Goal: Transaction & Acquisition: Book appointment/travel/reservation

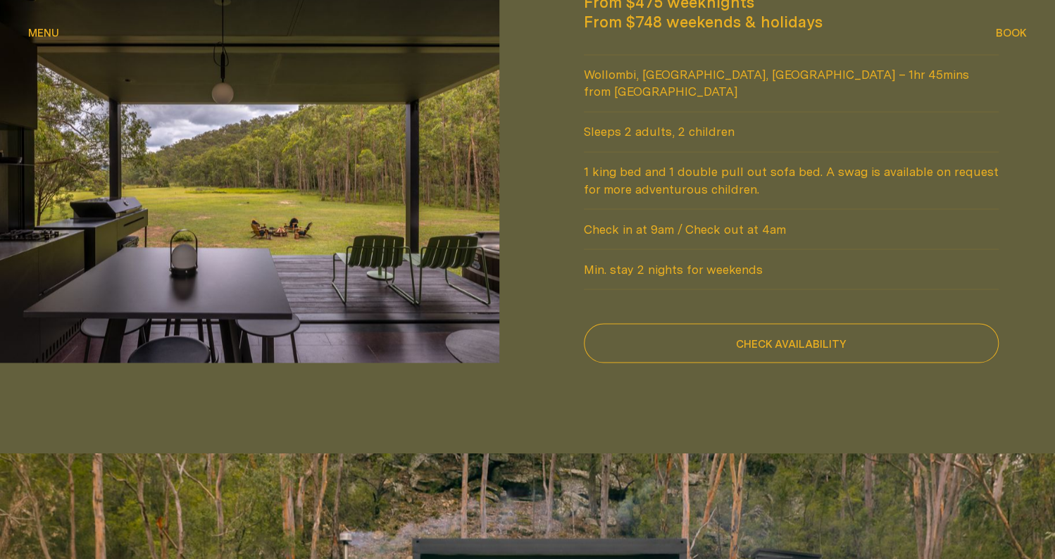
scroll to position [1057, 0]
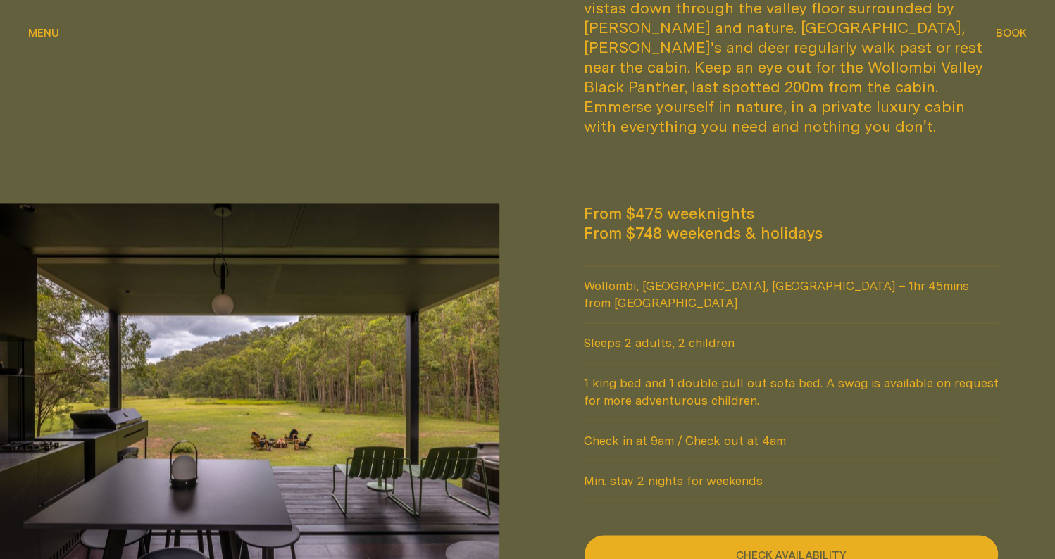
click at [798, 535] on button "Check availability" at bounding box center [791, 554] width 415 height 39
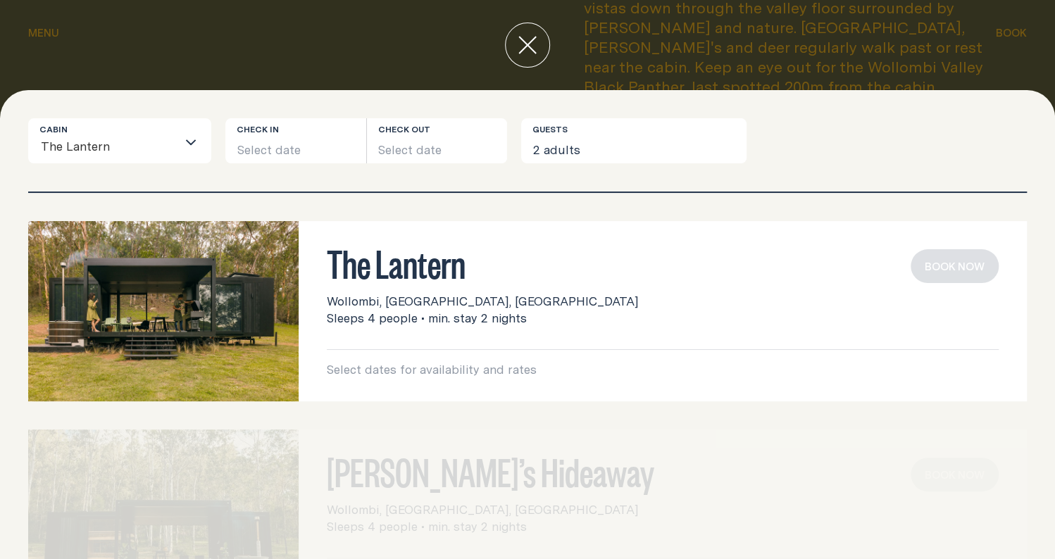
click at [358, 99] on div "Cabin The Lantern Loading... Check in Select date Check out Select date Guests …" at bounding box center [527, 324] width 1055 height 469
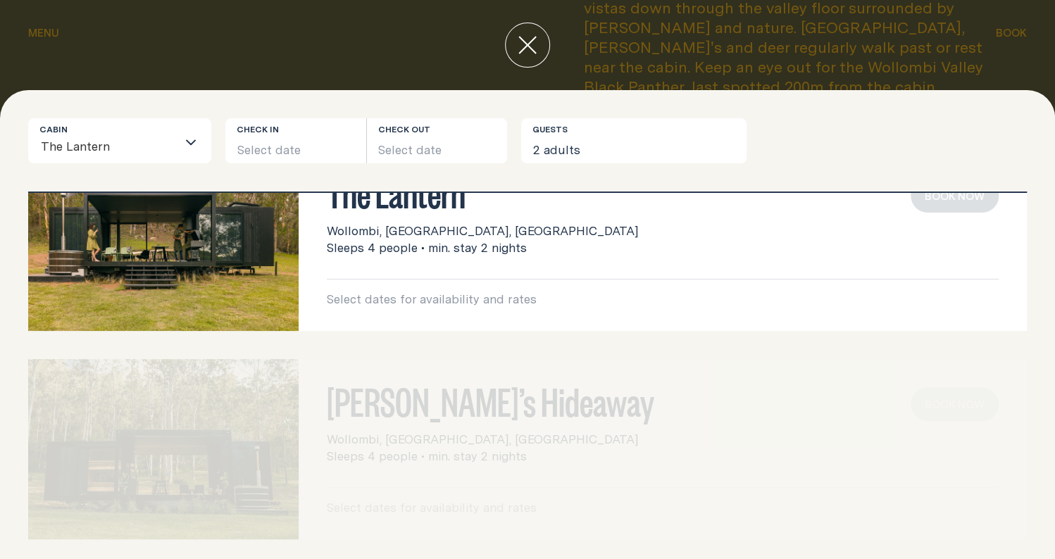
scroll to position [0, 0]
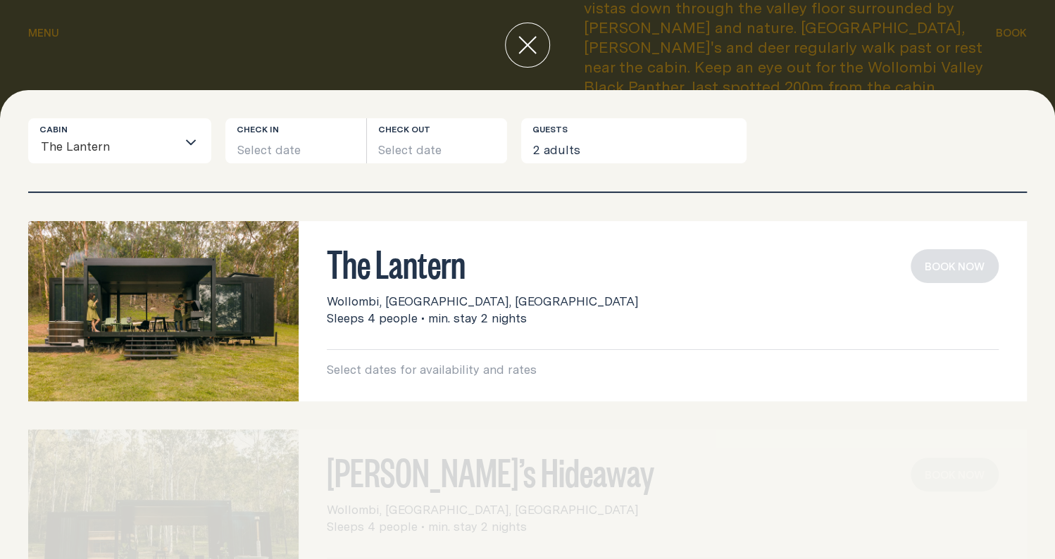
click at [172, 135] on input "Search for option" at bounding box center [144, 148] width 66 height 30
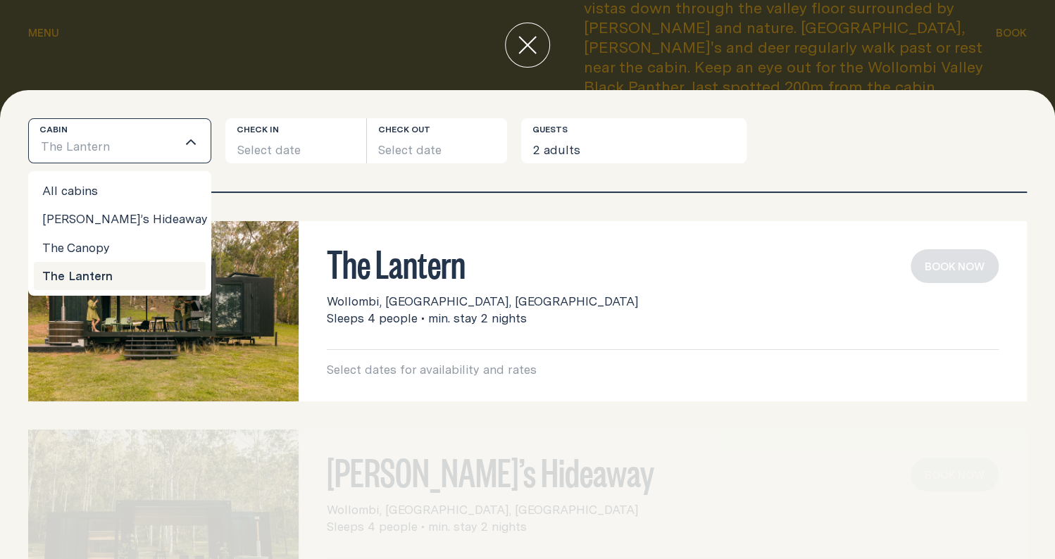
click at [185, 113] on div "Cabin The Lantern Loading... All cabins [PERSON_NAME]’s Hideaway The Canopy The…" at bounding box center [527, 324] width 1055 height 469
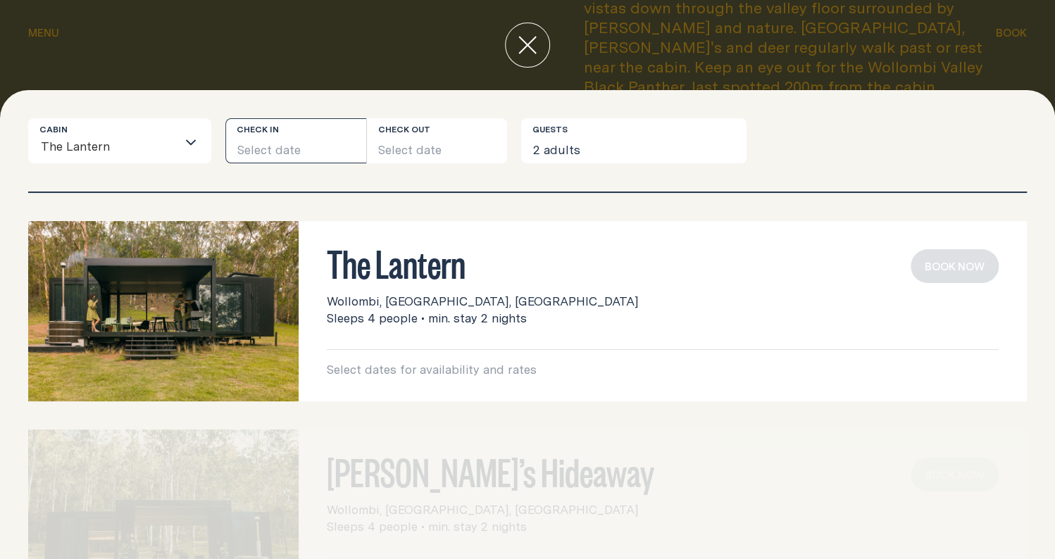
click at [304, 147] on button "Select date" at bounding box center [295, 140] width 141 height 45
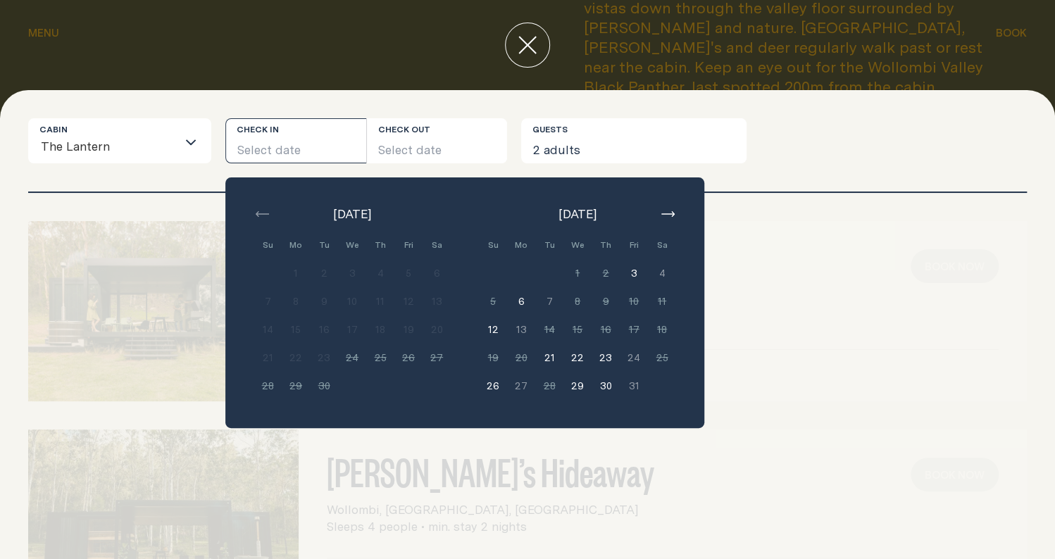
click at [547, 358] on button "21" at bounding box center [549, 358] width 28 height 28
click at [602, 356] on button "23" at bounding box center [606, 358] width 28 height 28
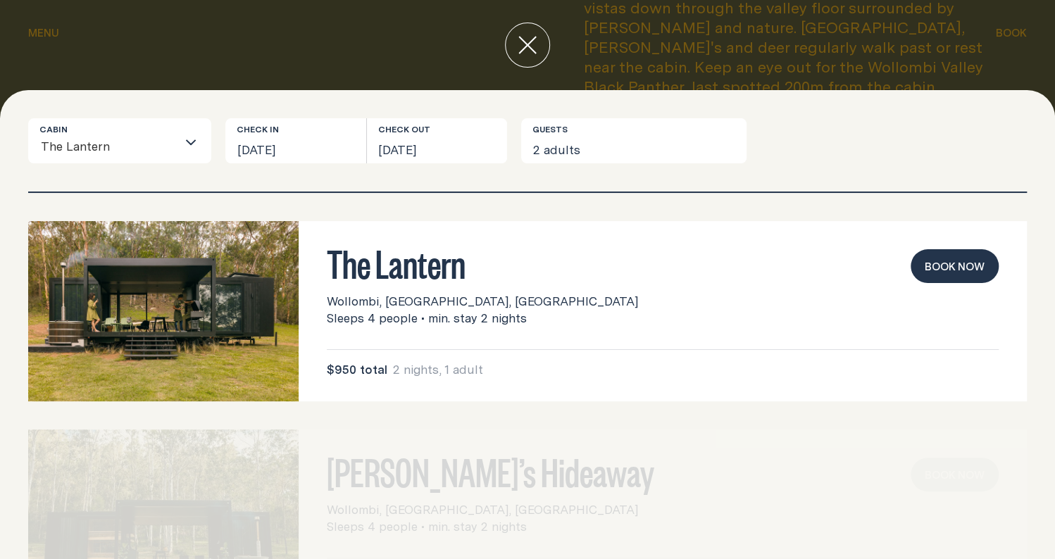
drag, startPoint x: 527, startPoint y: 315, endPoint x: 309, endPoint y: 254, distance: 226.0
click at [305, 256] on div "The Lantern Wollombi, [GEOGRAPHIC_DATA], [GEOGRAPHIC_DATA] Sleeps 4 people • mi…" at bounding box center [663, 311] width 728 height 180
click at [315, 254] on div "The Lantern Wollombi, [GEOGRAPHIC_DATA], [GEOGRAPHIC_DATA] Sleeps 4 people • mi…" at bounding box center [663, 311] width 728 height 180
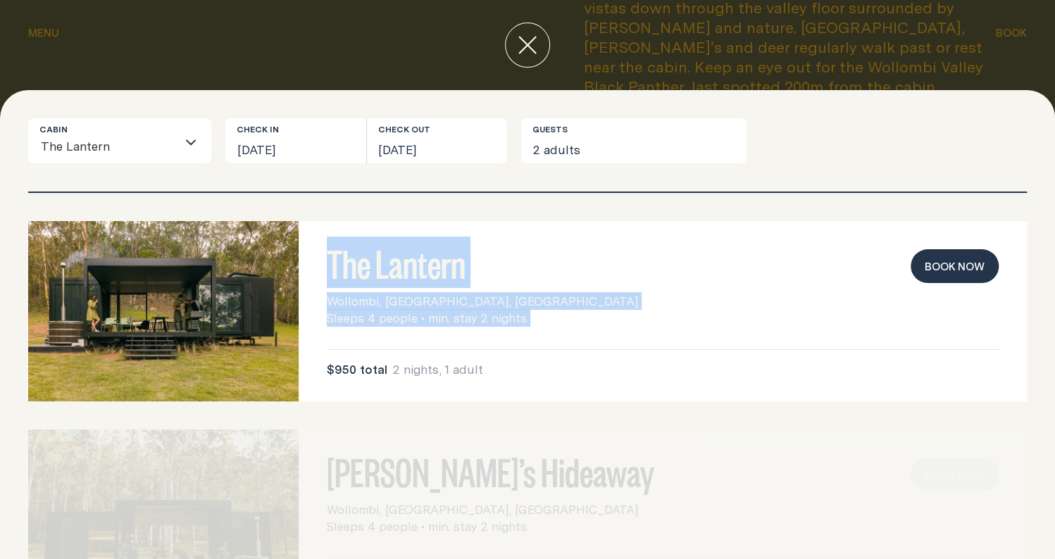
drag, startPoint x: 315, startPoint y: 254, endPoint x: 537, endPoint y: 301, distance: 226.9
click at [537, 301] on div "The Lantern Wollombi, [GEOGRAPHIC_DATA], [GEOGRAPHIC_DATA] Sleeps 4 people • mi…" at bounding box center [663, 311] width 728 height 180
click at [532, 316] on div "Wollombi, [GEOGRAPHIC_DATA], [GEOGRAPHIC_DATA] Sleeps 4 people • min. stay 2 ni…" at bounding box center [663, 310] width 672 height 34
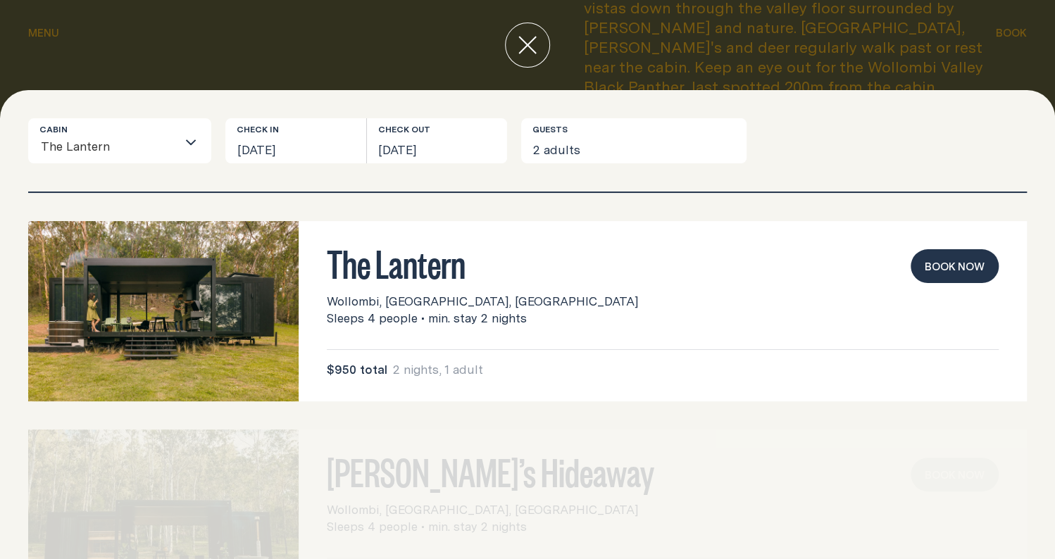
drag, startPoint x: 524, startPoint y: 329, endPoint x: 302, endPoint y: 251, distance: 235.3
click at [302, 251] on div "The Lantern Wollombi, [GEOGRAPHIC_DATA], [GEOGRAPHIC_DATA] Sleeps 4 people • mi…" at bounding box center [663, 311] width 728 height 180
click at [312, 257] on div "The Lantern Wollombi, [GEOGRAPHIC_DATA], [GEOGRAPHIC_DATA] Sleeps 4 people • mi…" at bounding box center [663, 311] width 728 height 180
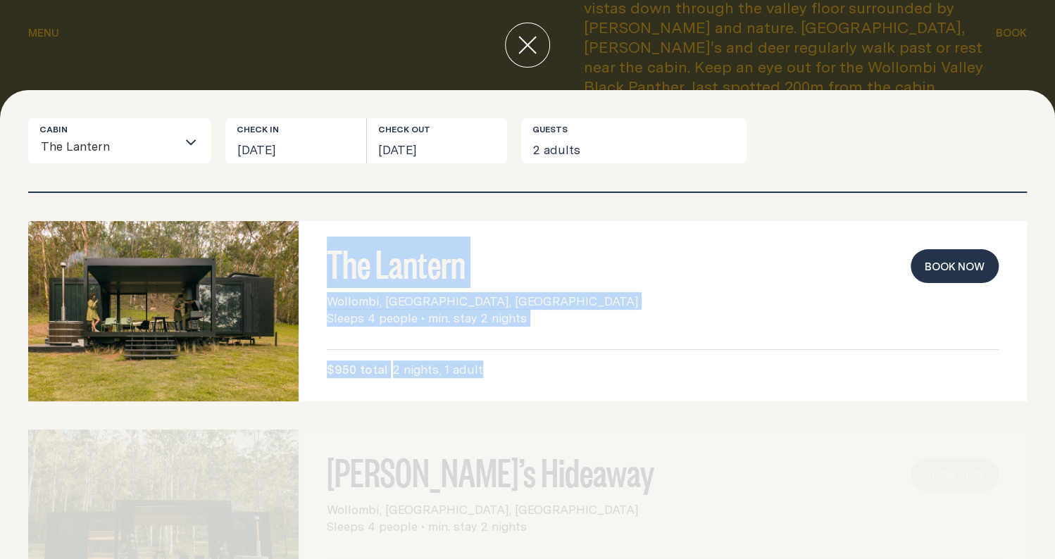
drag, startPoint x: 312, startPoint y: 257, endPoint x: 552, endPoint y: 347, distance: 256.6
click at [552, 347] on div "The Lantern Wollombi, [GEOGRAPHIC_DATA], [GEOGRAPHIC_DATA] Sleeps 4 people • mi…" at bounding box center [663, 311] width 728 height 180
click at [506, 368] on div "$950 total 2 nights, 1 adult" at bounding box center [663, 369] width 672 height 17
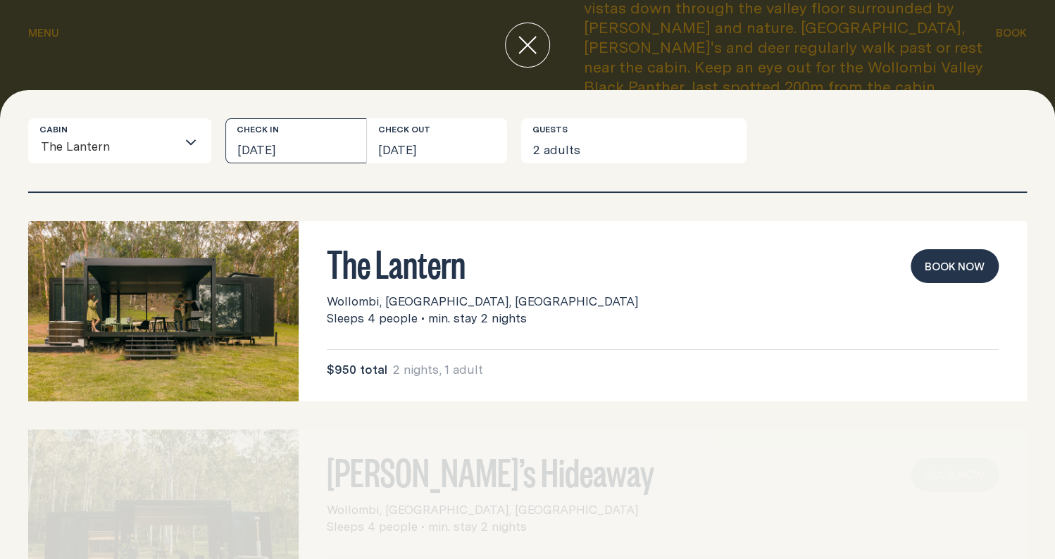
click at [287, 135] on button "[DATE]" at bounding box center [295, 140] width 141 height 45
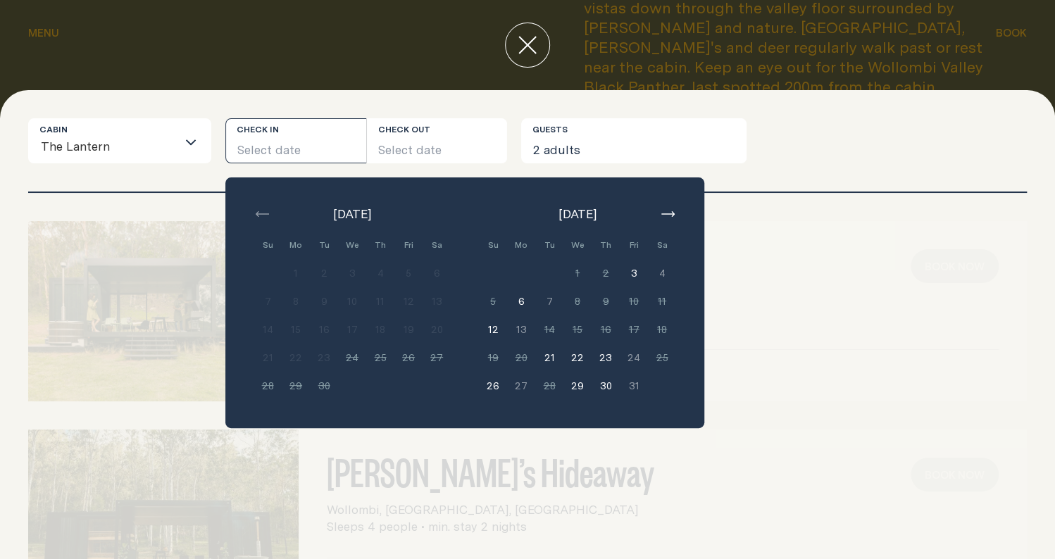
click at [687, 99] on div "Cabin The Lantern Loading... Check in Select date Check out Select date [DATE] …" at bounding box center [527, 324] width 1055 height 469
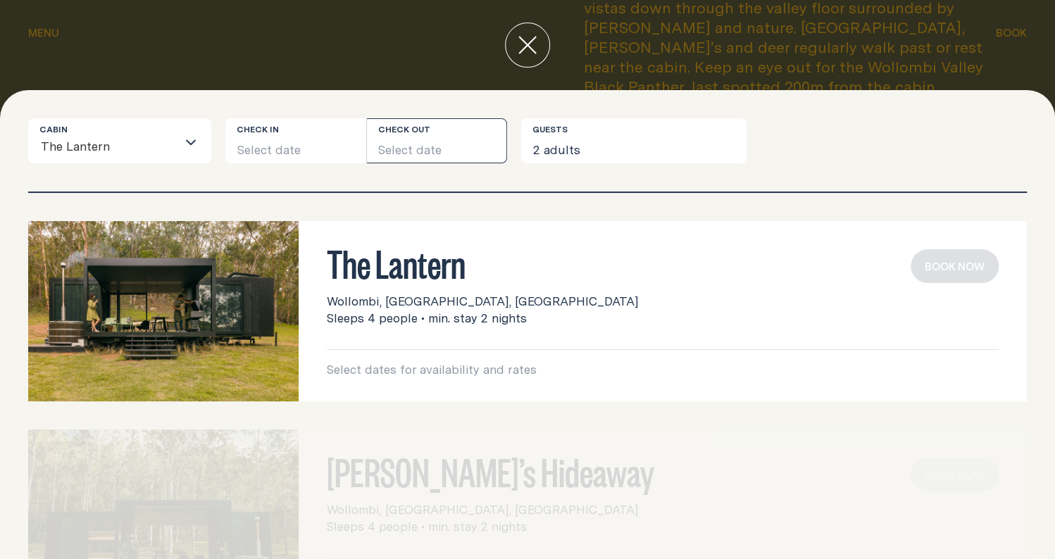
click at [485, 144] on button "Select date" at bounding box center [437, 140] width 141 height 45
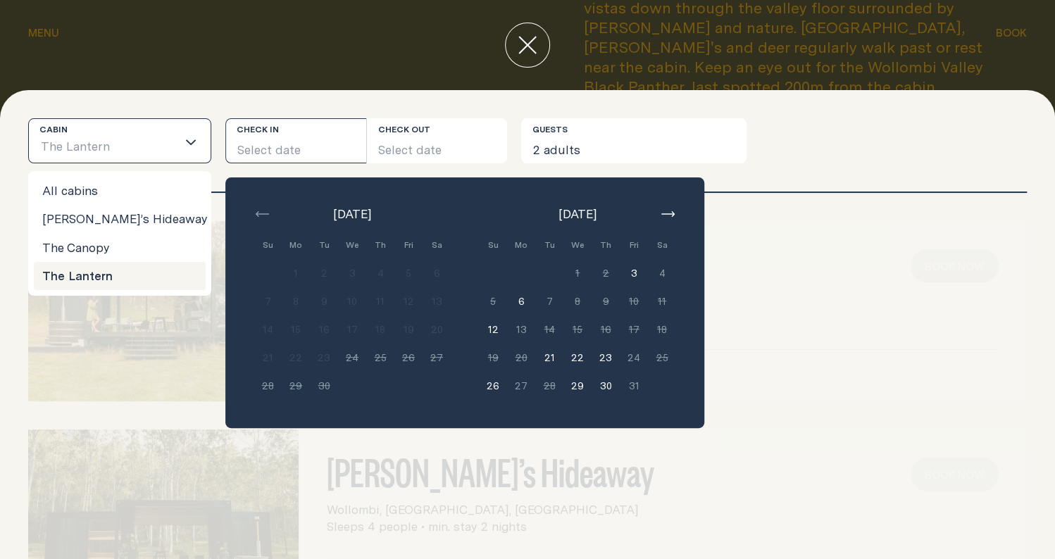
click at [199, 135] on div "Loading..." at bounding box center [194, 141] width 34 height 44
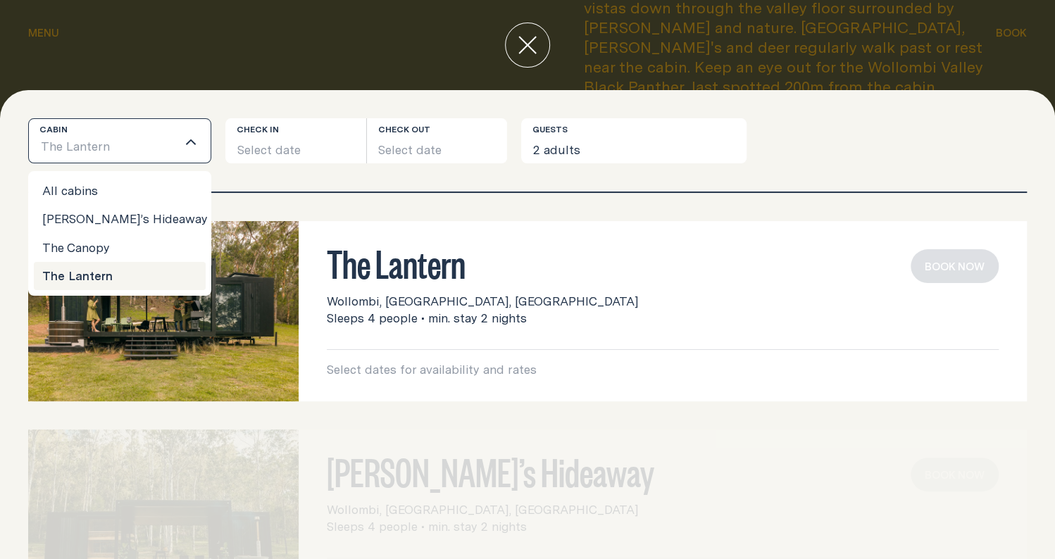
click at [435, 211] on div "The Lantern Wollombi, [GEOGRAPHIC_DATA], [GEOGRAPHIC_DATA] Sleeps 4 people • mi…" at bounding box center [527, 376] width 1055 height 366
